Goal: Transaction & Acquisition: Purchase product/service

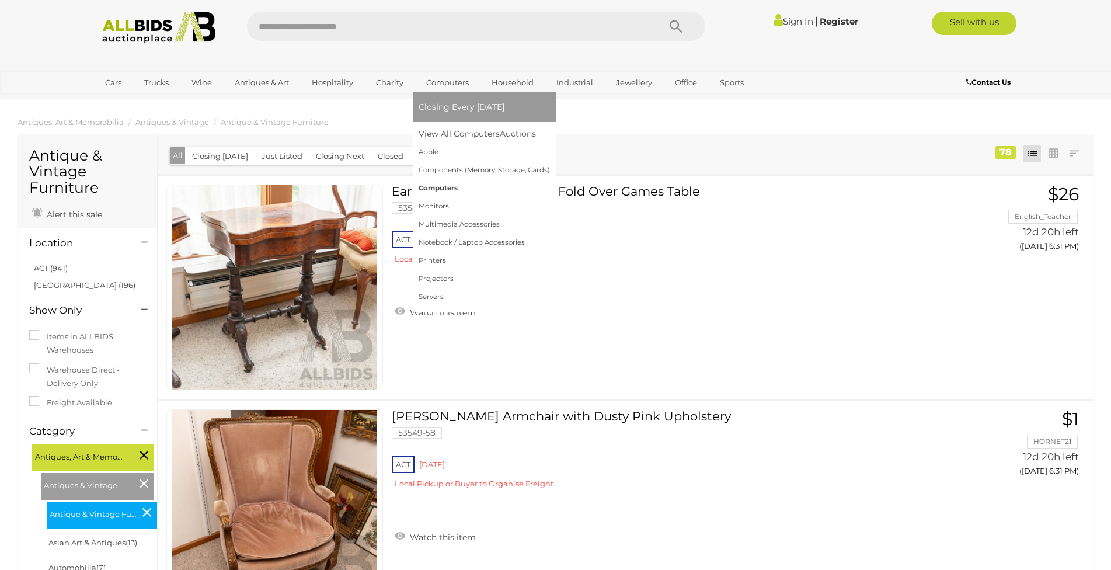
click at [444, 190] on link "Computers" at bounding box center [483, 188] width 131 height 18
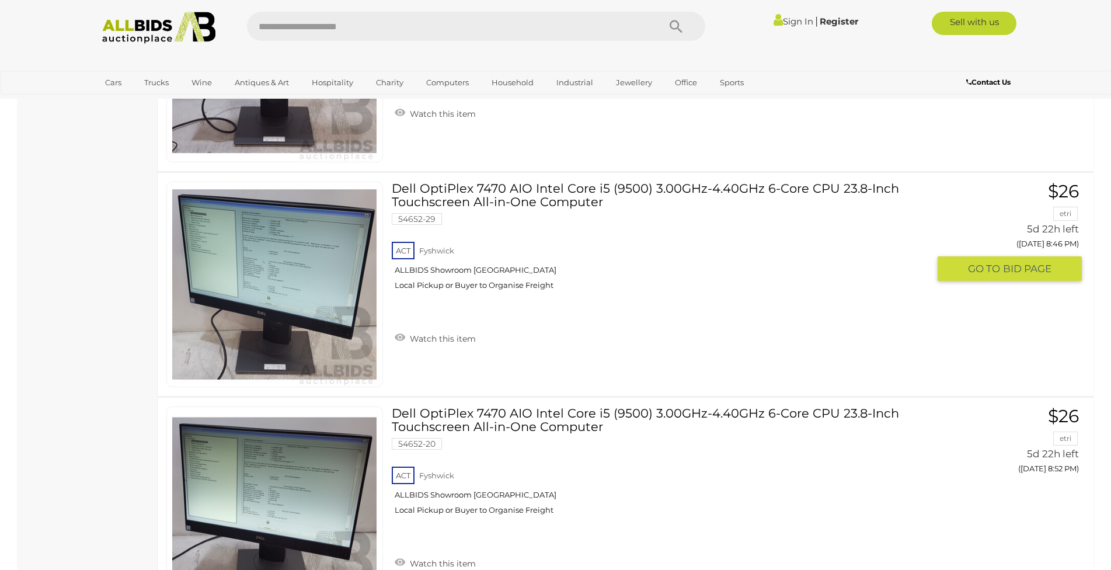
scroll to position [5302, 0]
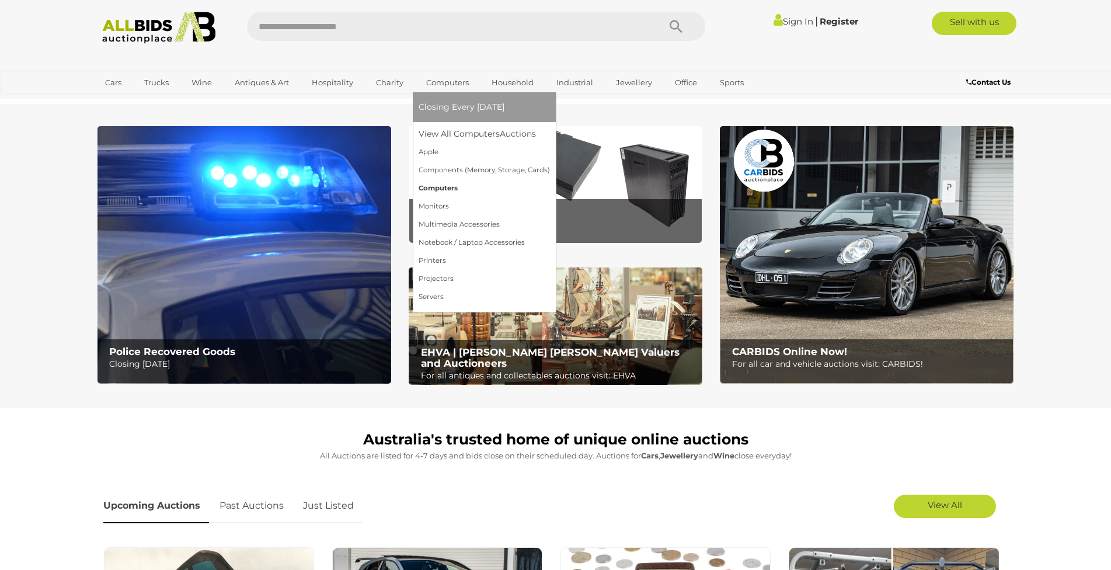
click at [458, 185] on link "Computers" at bounding box center [483, 188] width 131 height 18
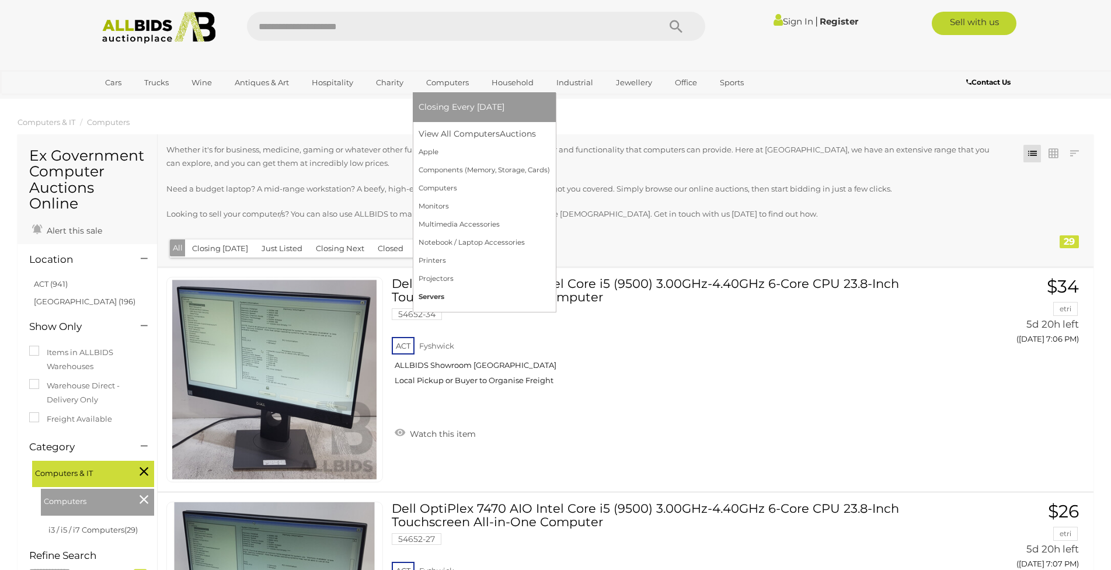
click at [438, 291] on link "Servers" at bounding box center [483, 297] width 131 height 18
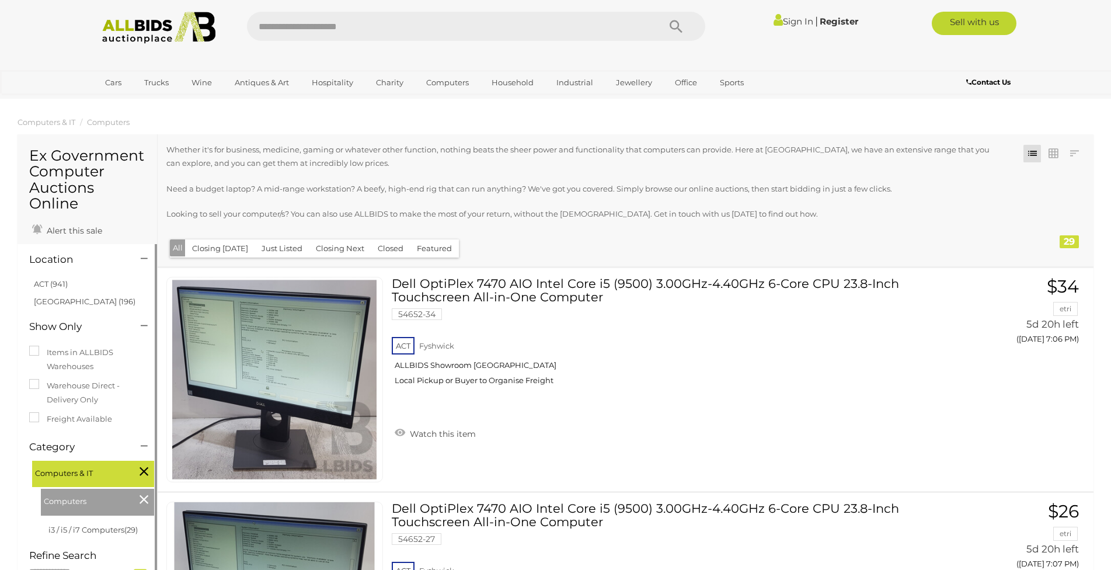
click at [84, 474] on span "Computers & IT" at bounding box center [79, 471] width 88 height 16
click at [145, 501] on icon at bounding box center [143, 498] width 9 height 15
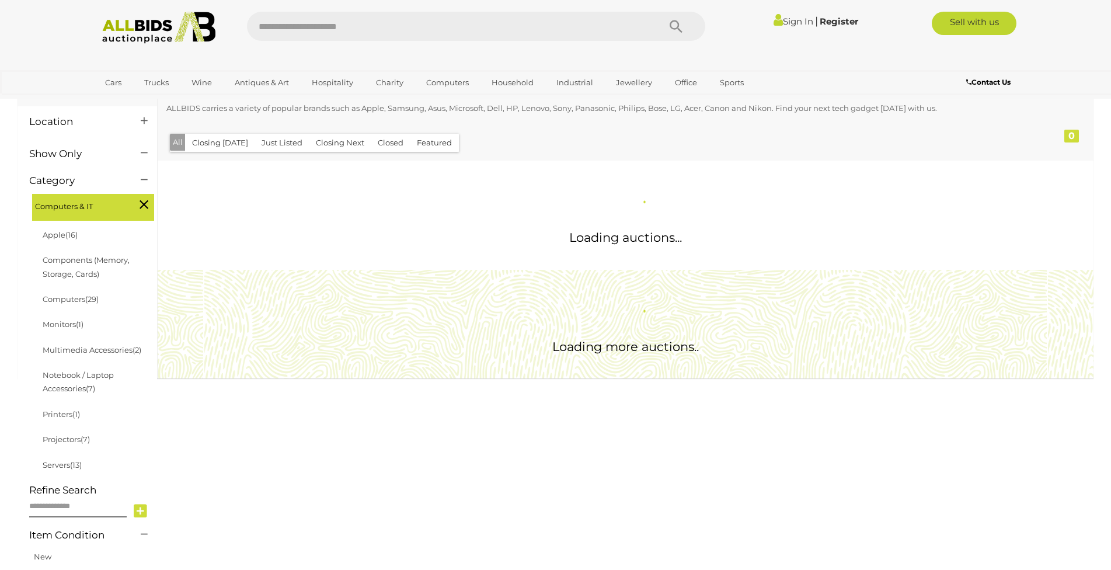
scroll to position [175, 0]
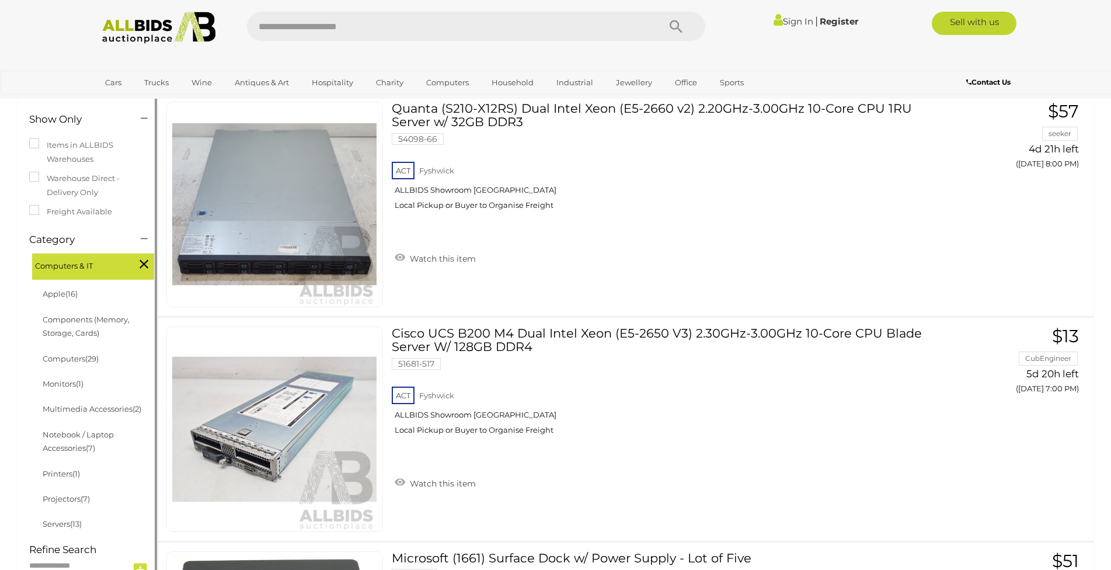
scroll to position [326, 0]
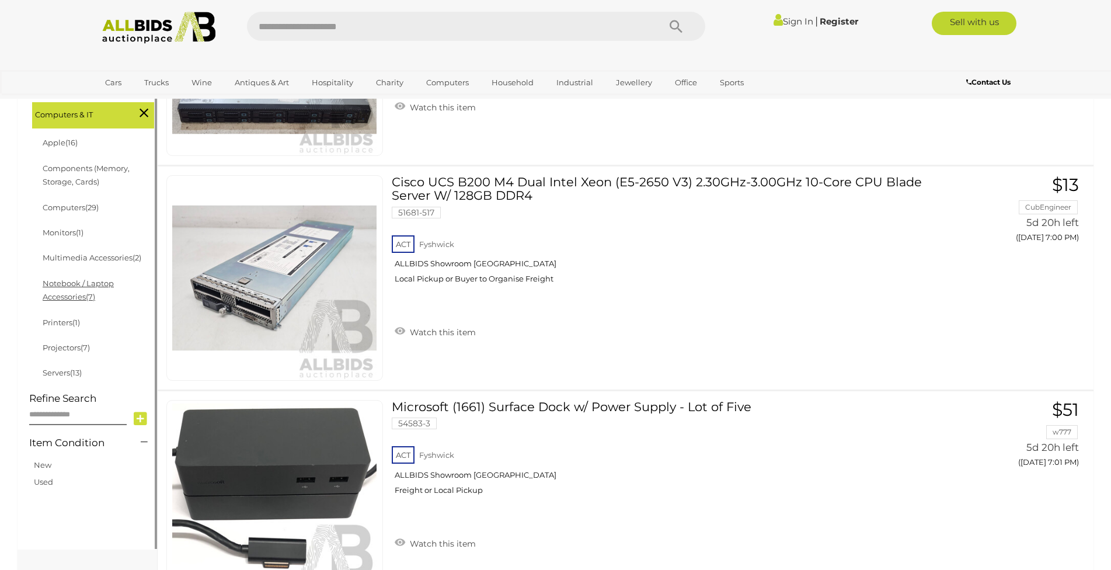
click at [78, 287] on link "Notebook / Laptop Accessories (7)" at bounding box center [78, 289] width 71 height 23
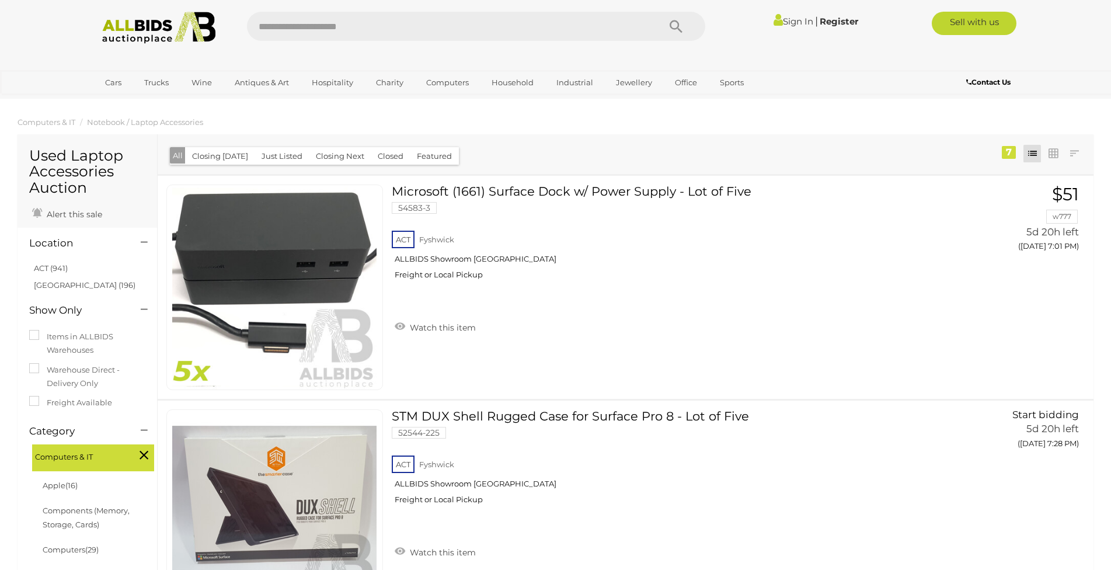
click at [731, 142] on div "Closing First Closing Last Lowest Bid Highest Bid Item Name A-Z Item Name Z-A A…" at bounding box center [626, 154] width 936 height 40
click at [1067, 196] on link "$51 w777 5d 20h left ([DATE] 7:01 PM) GO TO BID PAGE" at bounding box center [1013, 234] width 135 height 100
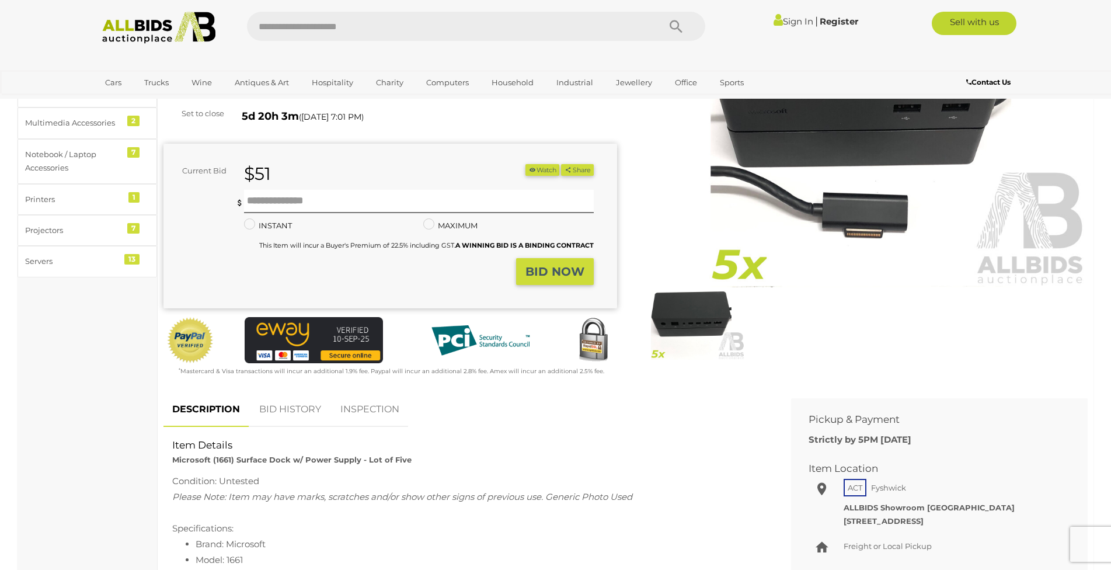
scroll to position [409, 0]
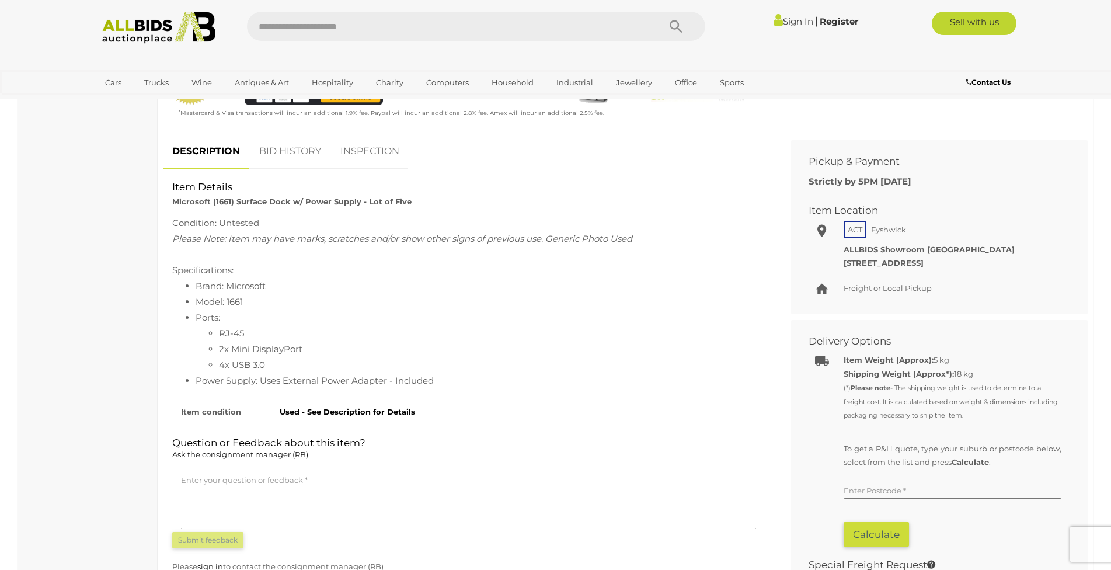
click at [317, 146] on link "BID HISTORY" at bounding box center [289, 151] width 79 height 34
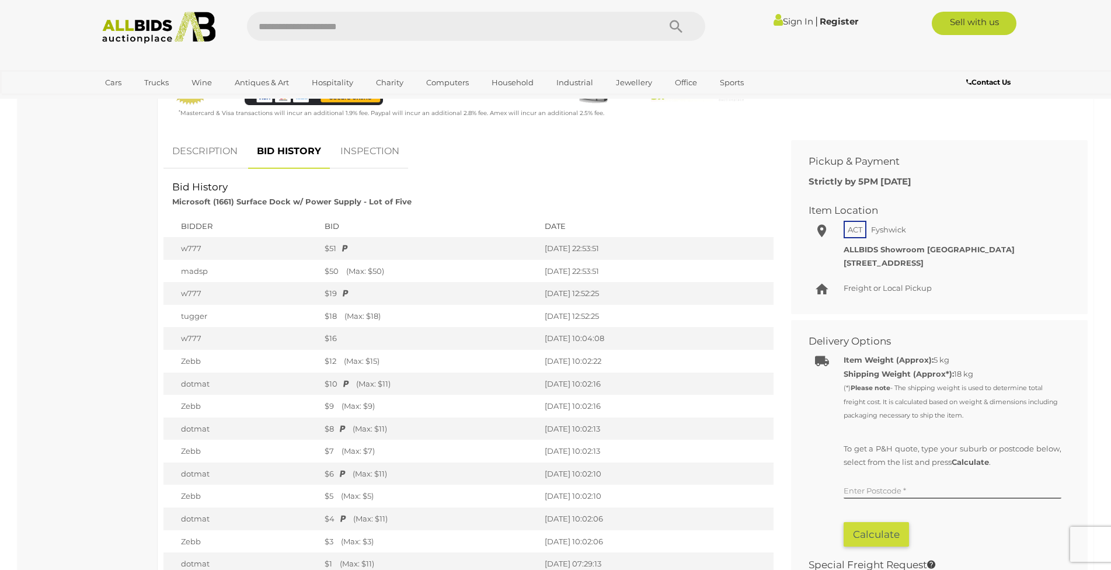
click at [644, 43] on div "Sign In |" at bounding box center [555, 28] width 951 height 32
